Goal: Navigation & Orientation: Go to known website

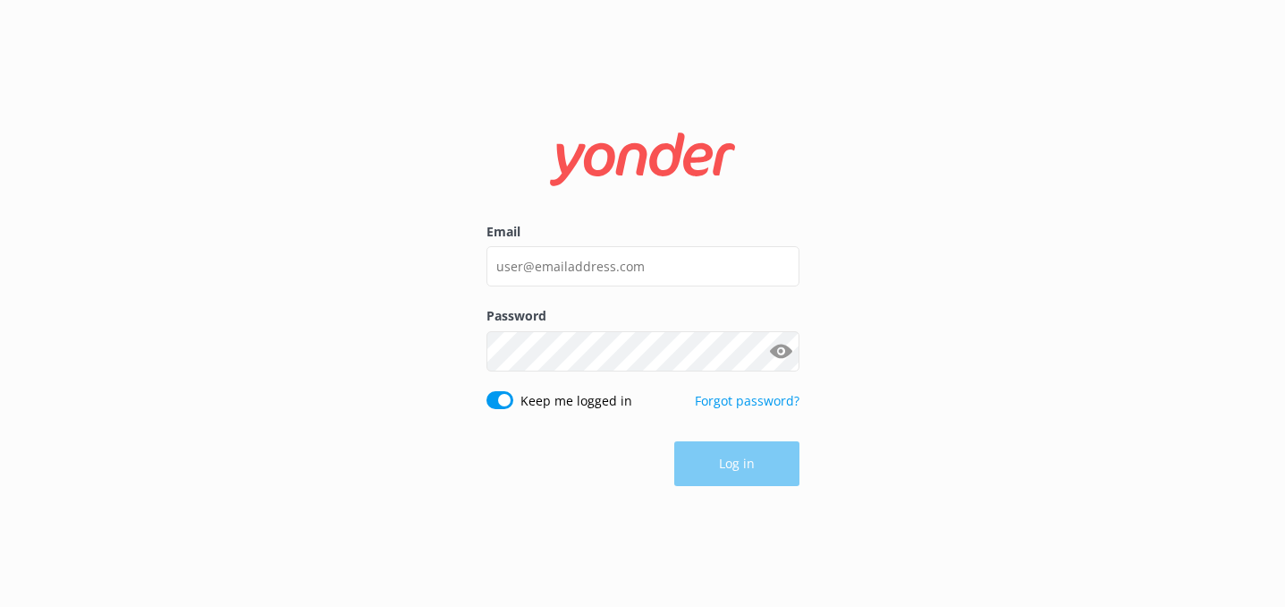
click at [600, 286] on div "Email" at bounding box center [643, 264] width 313 height 84
click at [601, 242] on div "Email" at bounding box center [643, 264] width 313 height 84
click at [603, 262] on input "Email" at bounding box center [643, 266] width 313 height 40
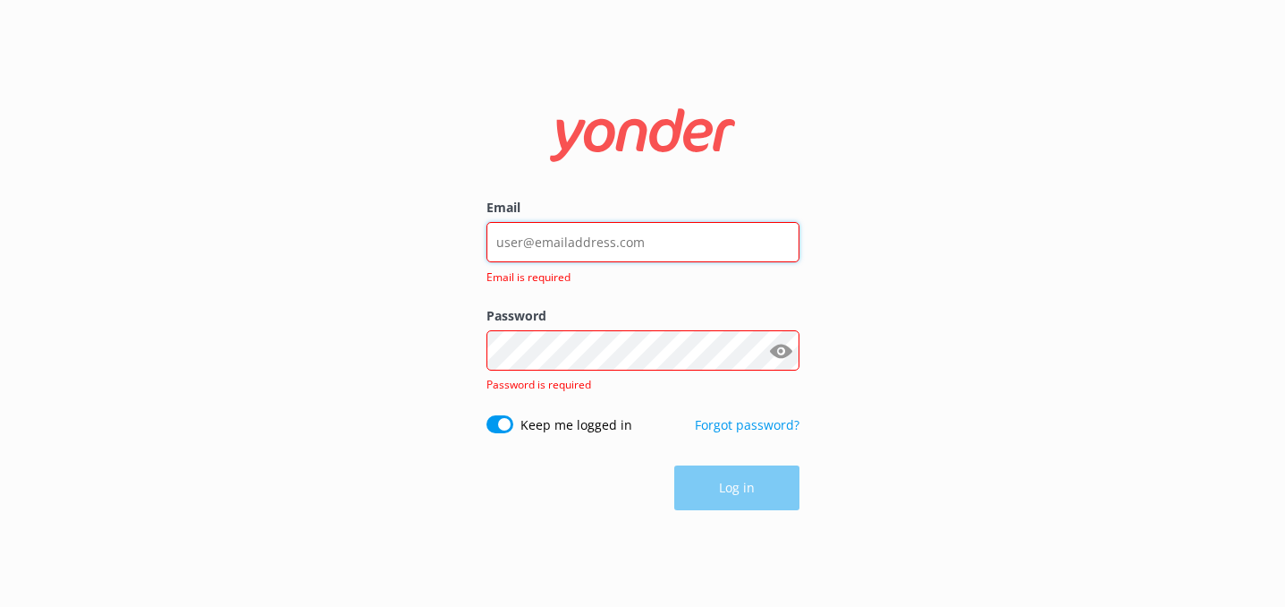
type input "[EMAIL_ADDRESS][DOMAIN_NAME]"
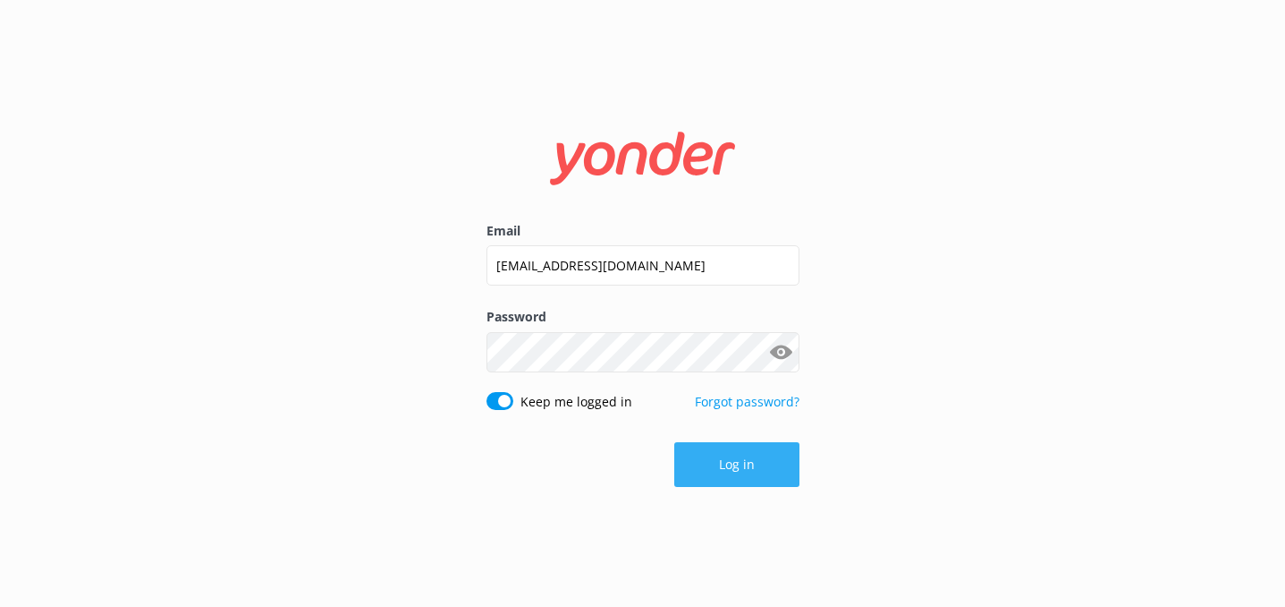
click at [718, 462] on button "Log in" at bounding box center [736, 464] width 125 height 45
